Goal: Information Seeking & Learning: Compare options

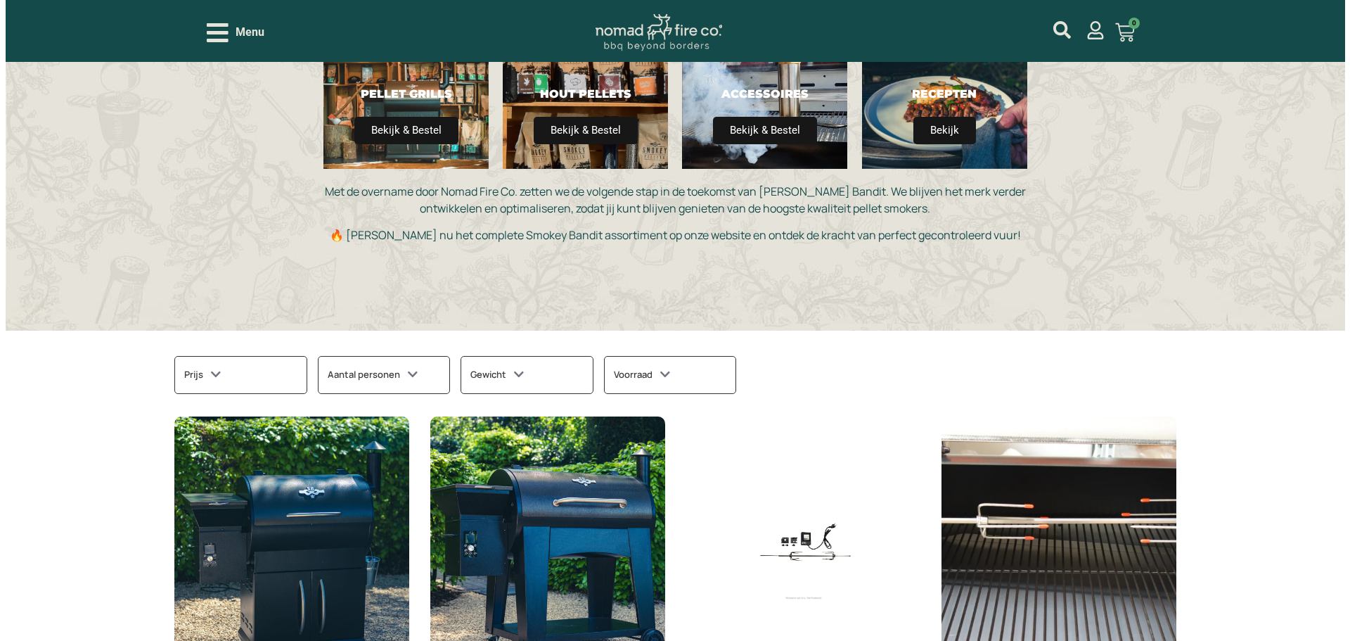
scroll to position [211, 0]
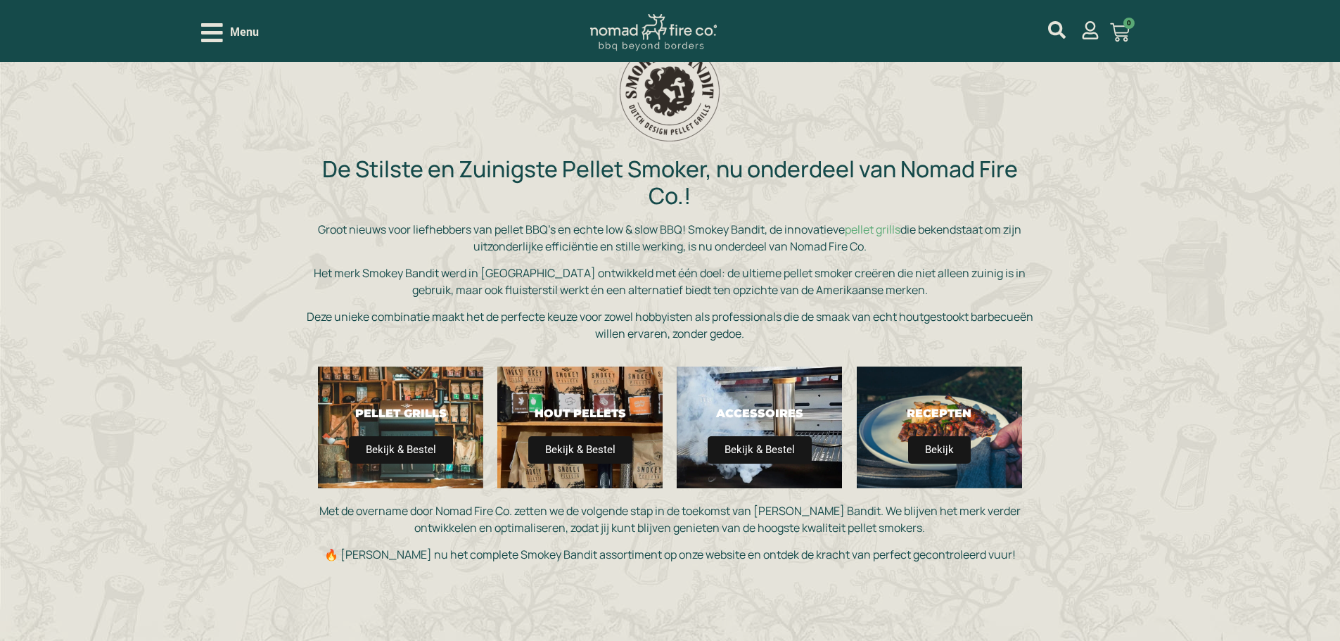
click at [205, 27] on icon "Open/Close Menu" at bounding box center [212, 32] width 22 height 25
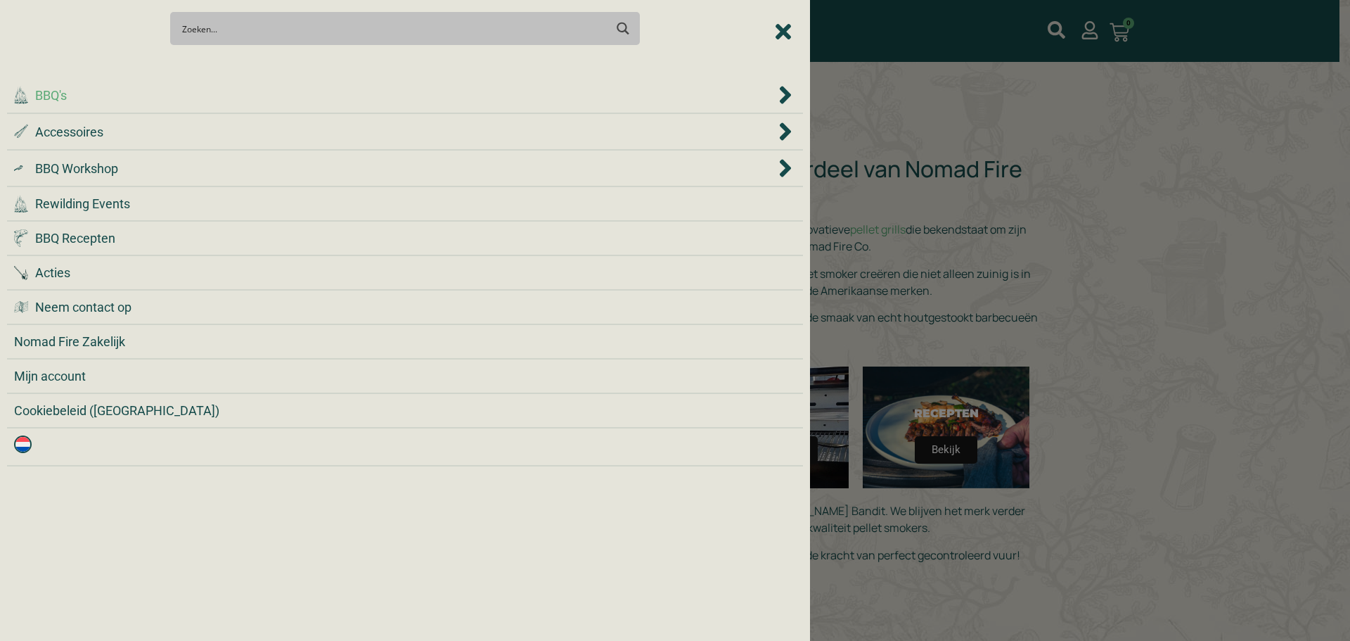
click at [49, 91] on span "BBQ's" at bounding box center [51, 95] width 32 height 19
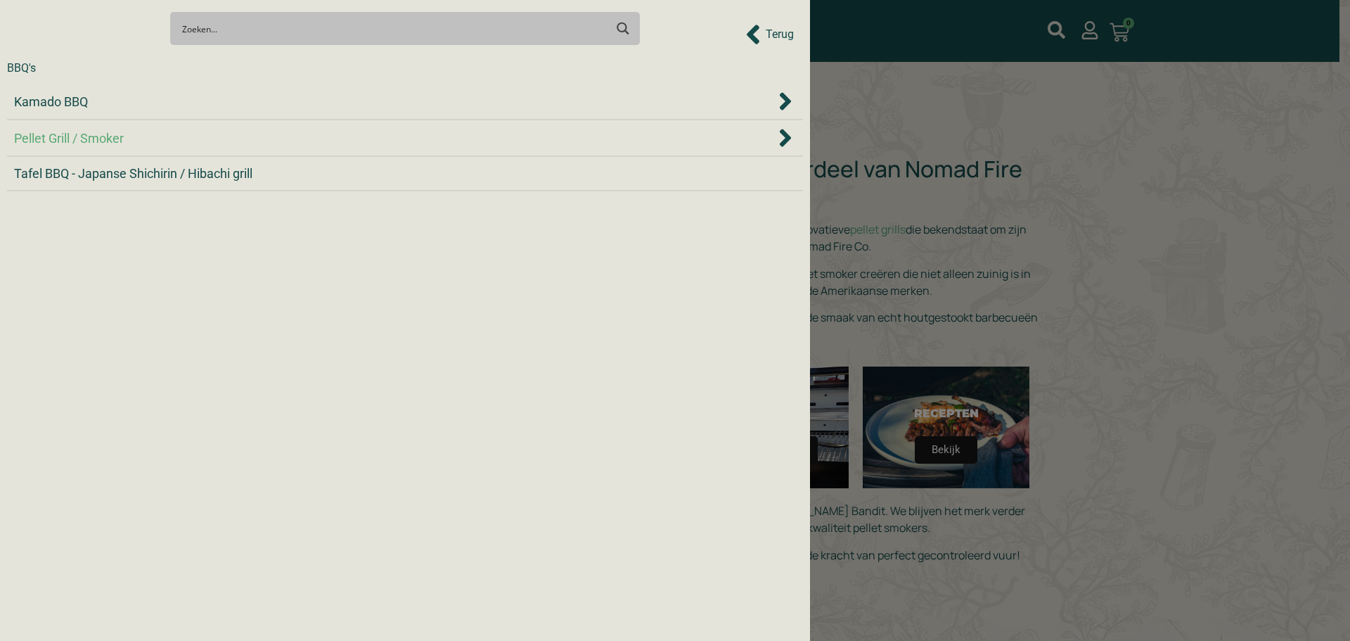
click at [76, 134] on span "Pellet Grill / Smoker" at bounding box center [69, 138] width 110 height 19
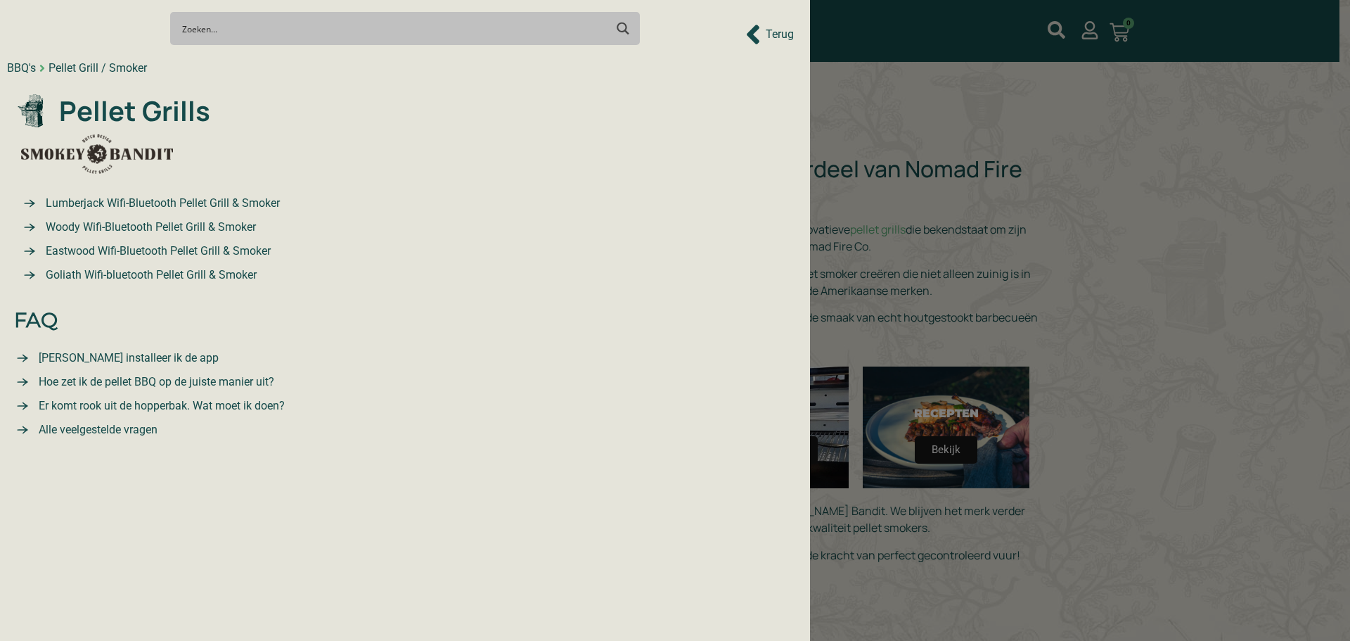
click at [158, 200] on span "Lumberjack Wifi-Bluetooth Pellet Grill & Smoker" at bounding box center [161, 203] width 238 height 17
click at [112, 219] on span "Woody Wifi-Bluetooth Pellet Grill & Smoker" at bounding box center [149, 227] width 214 height 17
click at [103, 243] on span "Eastwood Wifi-Bluetooth Pellet Grill & Smoker" at bounding box center [156, 251] width 229 height 17
click at [101, 276] on span "Goliath Wifi-bluetooth Pellet Grill & Smoker" at bounding box center [149, 275] width 214 height 17
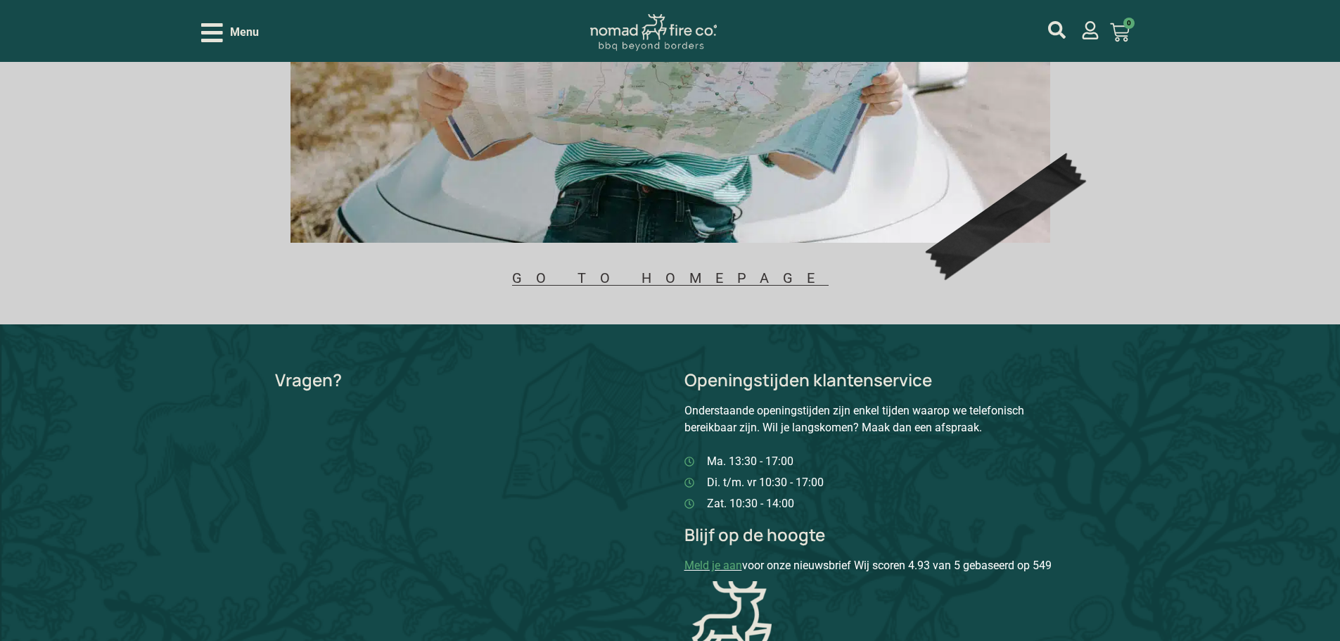
scroll to position [422, 0]
